Goal: Communication & Community: Ask a question

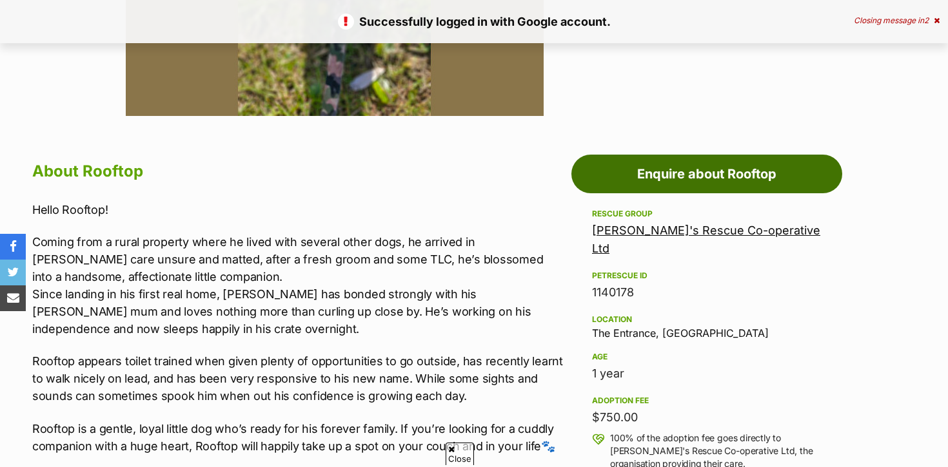
click at [652, 175] on link "Enquire about Rooftop" at bounding box center [706, 174] width 271 height 39
